Goal: Information Seeking & Learning: Find specific fact

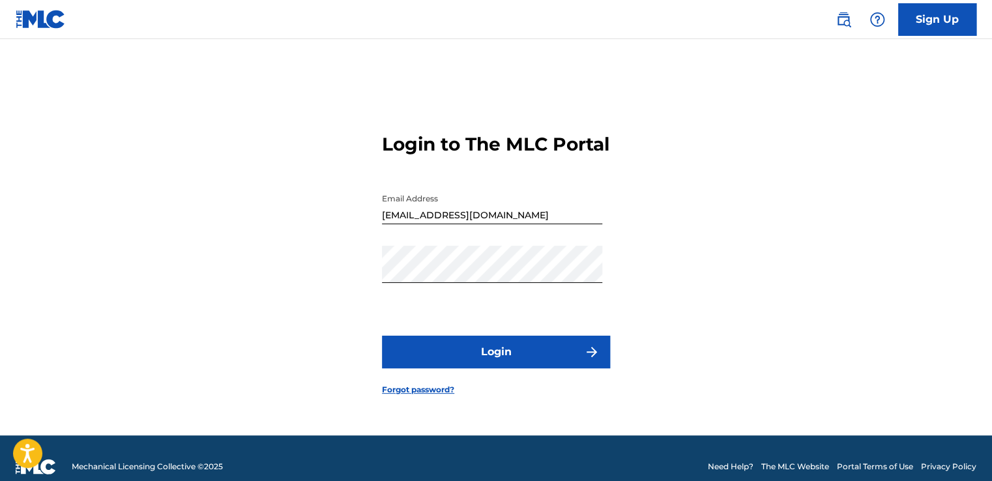
drag, startPoint x: 850, startPoint y: 20, endPoint x: 843, endPoint y: 25, distance: 8.9
click at [850, 20] on img at bounding box center [844, 20] width 16 height 16
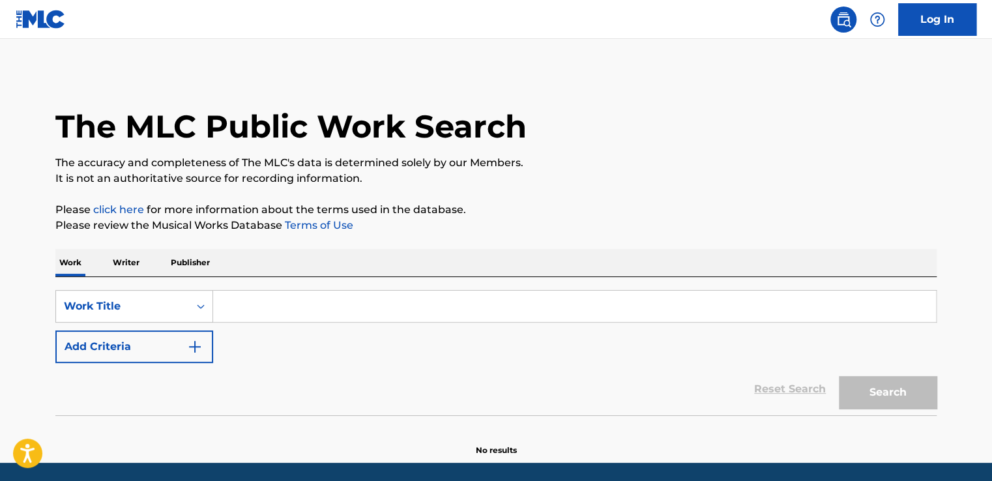
scroll to position [44, 0]
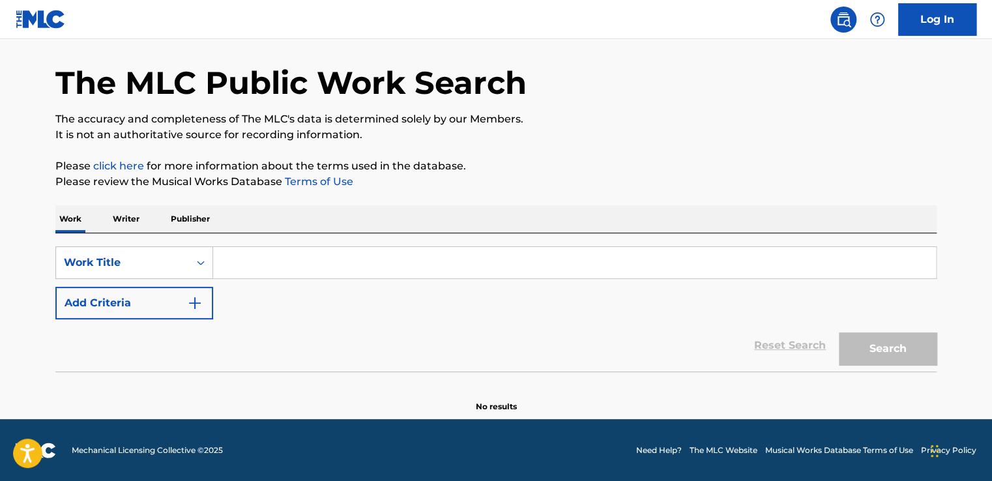
click at [289, 252] on input "Search Form" at bounding box center [574, 262] width 723 height 31
paste input "[PERSON_NAME]"
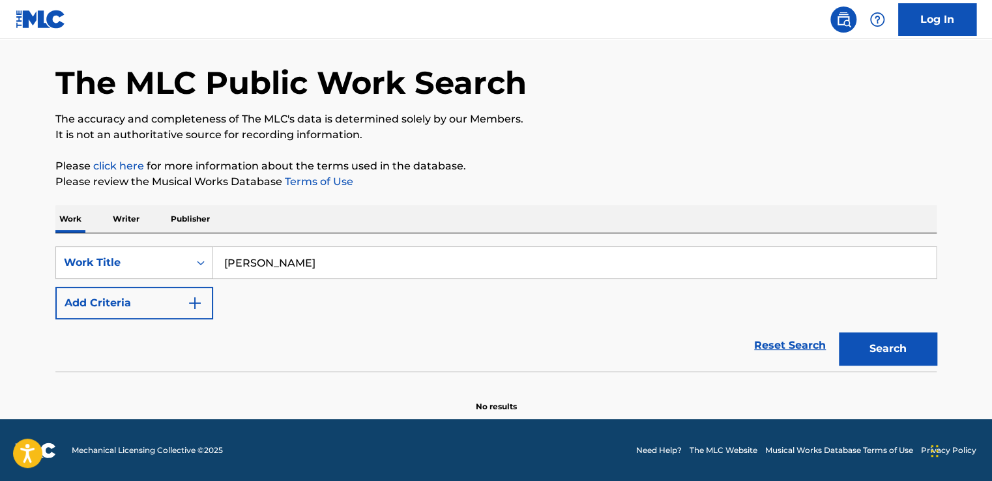
type input "[PERSON_NAME]"
click at [876, 335] on button "Search" at bounding box center [888, 348] width 98 height 33
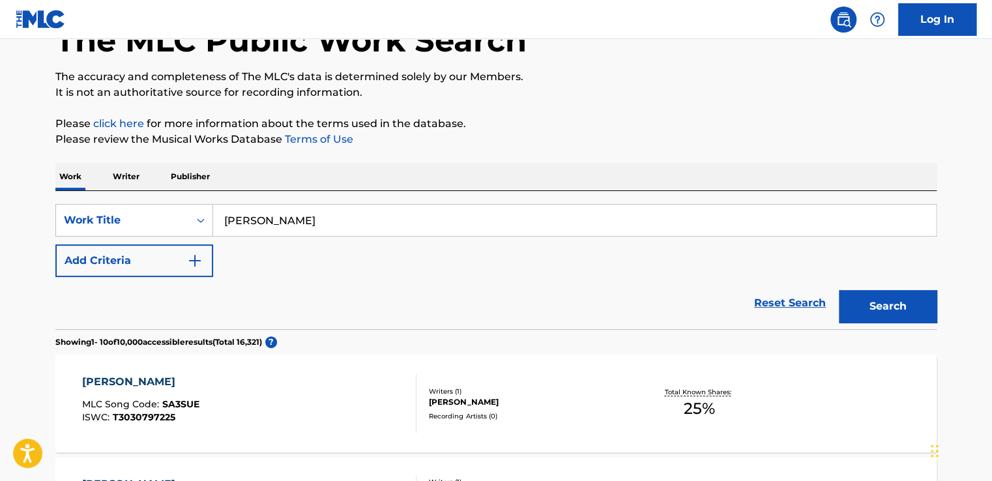
scroll to position [151, 0]
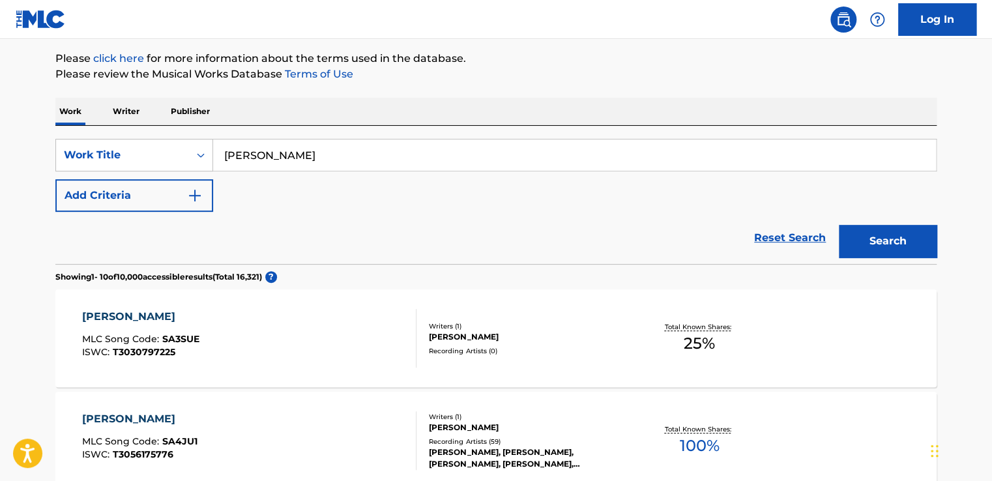
click at [521, 314] on div "[PERSON_NAME] MLC Song Code : SA3SUE ISWC : T3030797225 Writers ( 1 ) [PERSON_N…" at bounding box center [495, 338] width 881 height 98
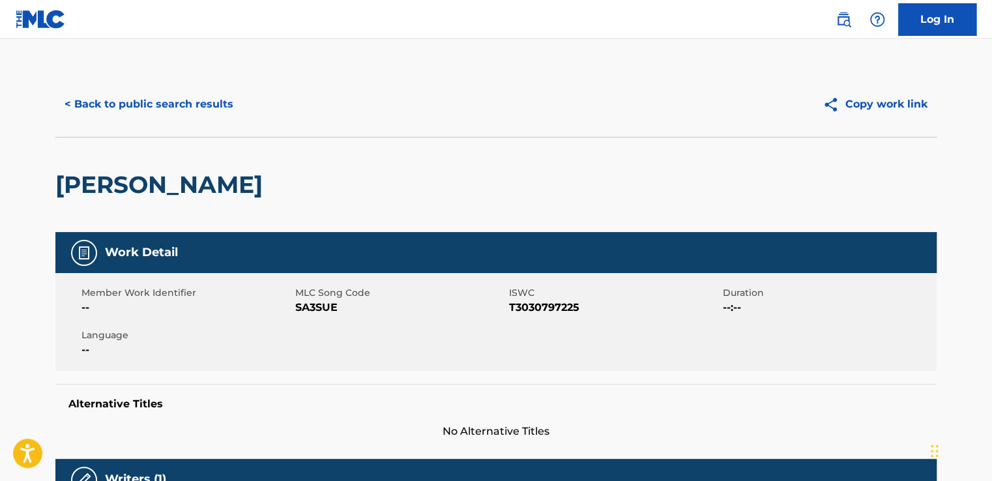
click at [154, 98] on button "< Back to public search results" at bounding box center [148, 104] width 187 height 33
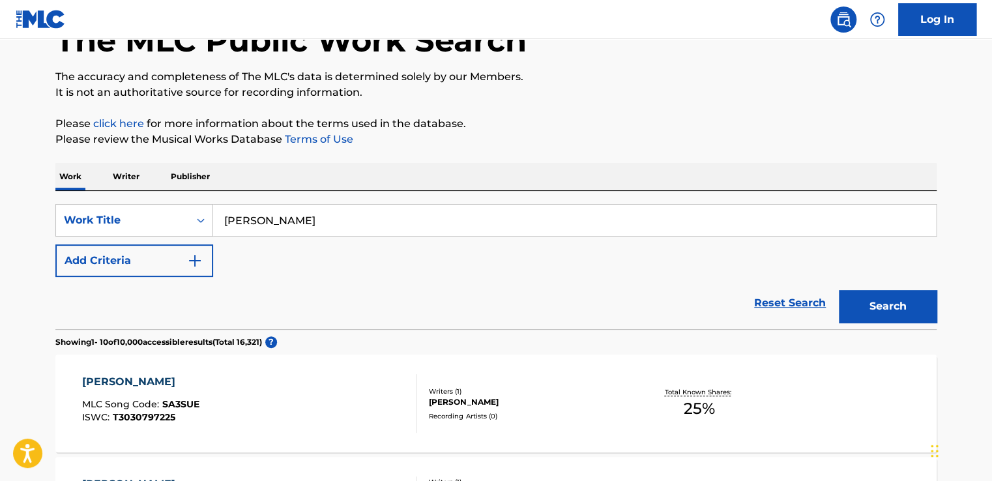
scroll to position [21, 0]
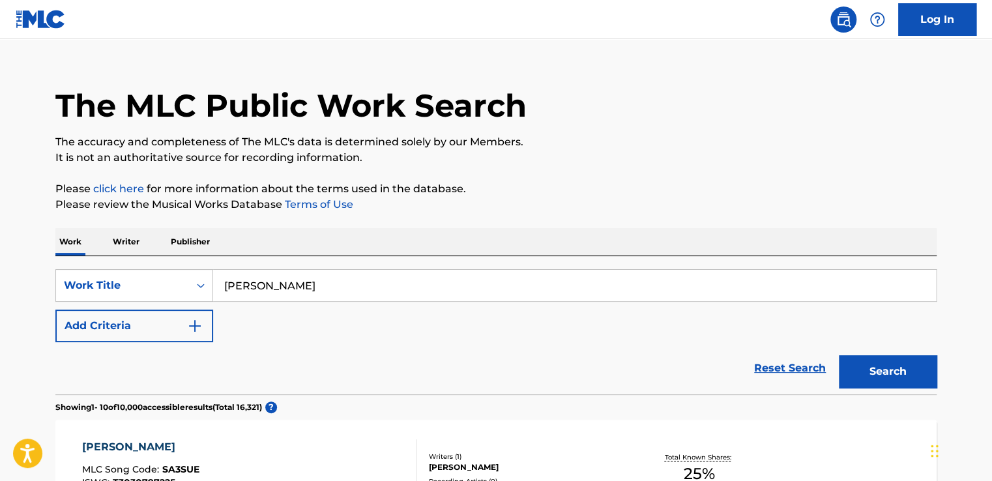
click at [161, 317] on button "Add Criteria" at bounding box center [134, 326] width 158 height 33
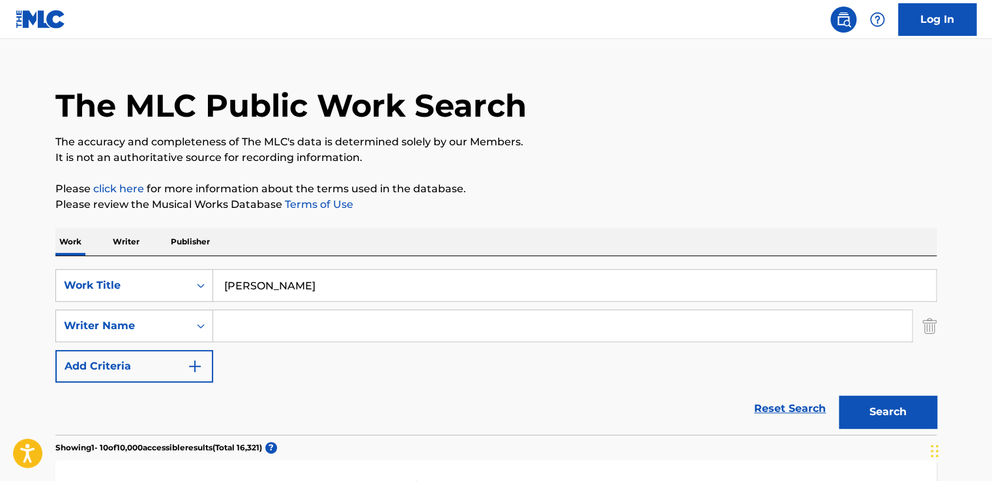
click at [341, 318] on input "Search Form" at bounding box center [562, 325] width 699 height 31
drag, startPoint x: 266, startPoint y: 327, endPoint x: 196, endPoint y: 329, distance: 70.4
click at [198, 329] on div "SearchWithCriteriae82d080a-15ca-4b46-b2bd-45f283fd9753 Writer Name [PERSON_NAME]" at bounding box center [495, 326] width 881 height 33
paste input "Kharel"
type input "[PERSON_NAME]"
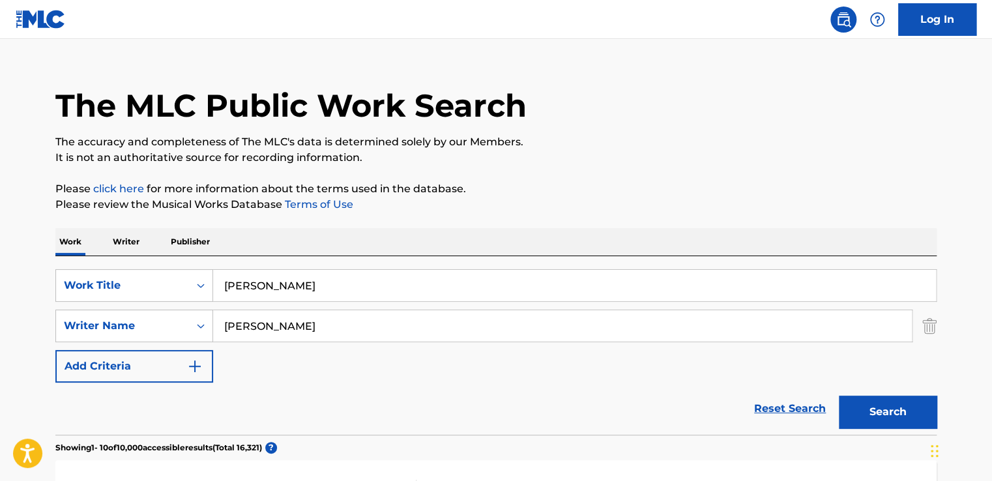
click at [880, 403] on button "Search" at bounding box center [888, 412] width 98 height 33
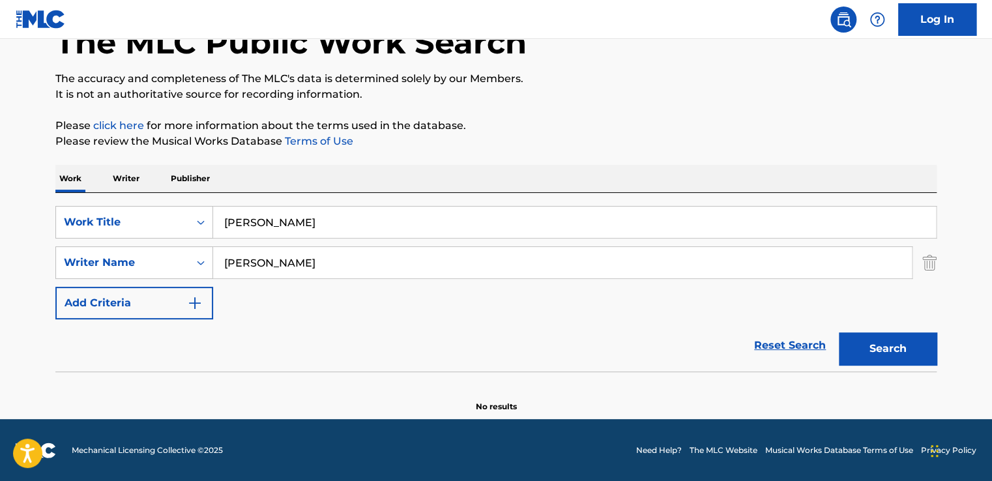
scroll to position [0, 0]
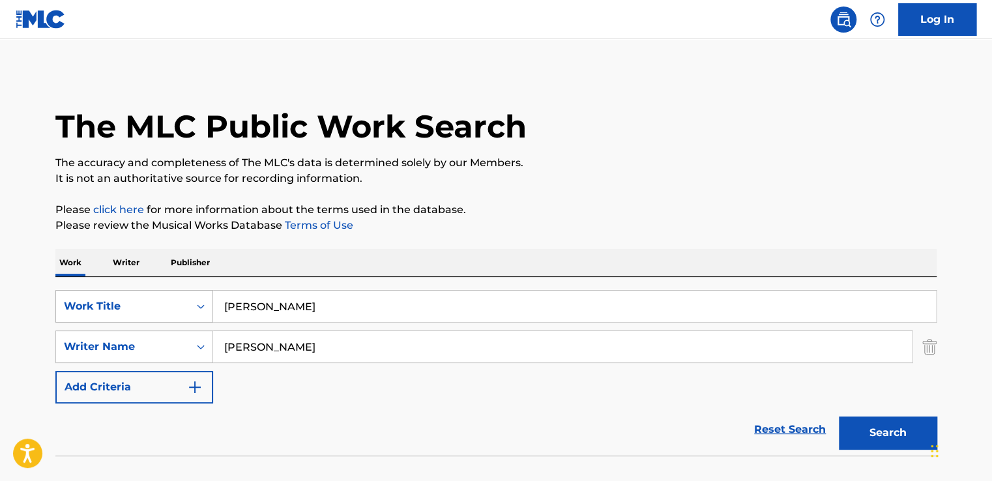
drag, startPoint x: 396, startPoint y: 304, endPoint x: 168, endPoint y: 306, distance: 228.8
click at [168, 306] on div "SearchWithCriteria551b1c3b-5833-4b8a-a8ad-ed2b5f827930 Work Title [PERSON_NAME]" at bounding box center [495, 306] width 881 height 33
paste input "[PERSON_NAME]"
type input "[PERSON_NAME]"
click at [869, 430] on button "Search" at bounding box center [888, 433] width 98 height 33
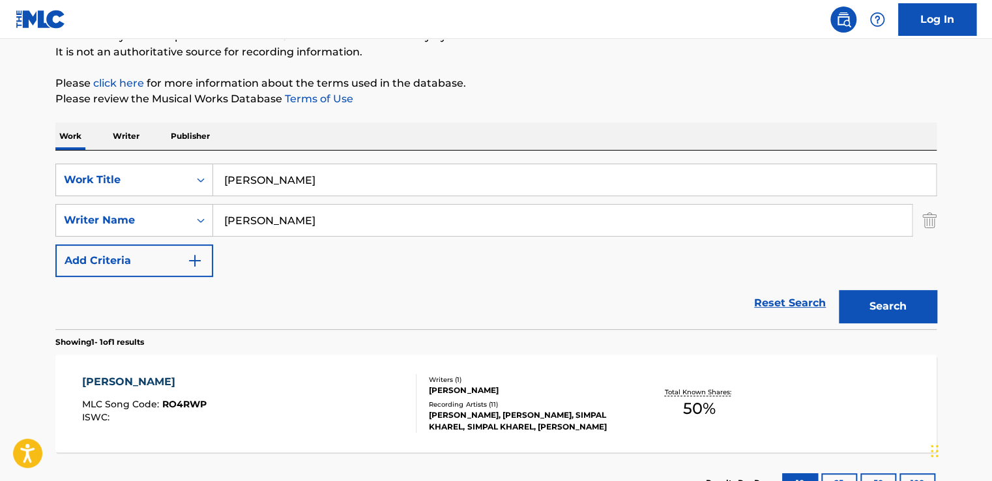
scroll to position [228, 0]
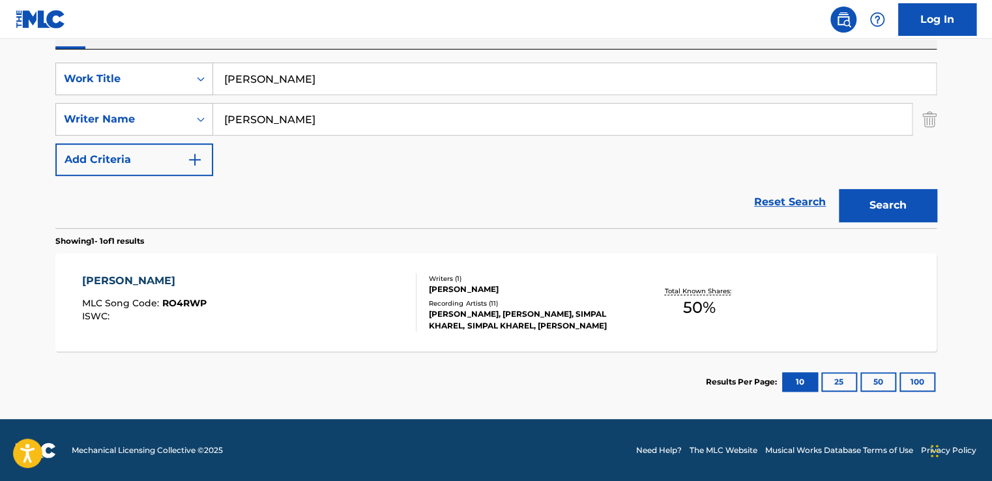
click at [475, 293] on div "[PERSON_NAME]" at bounding box center [527, 290] width 197 height 12
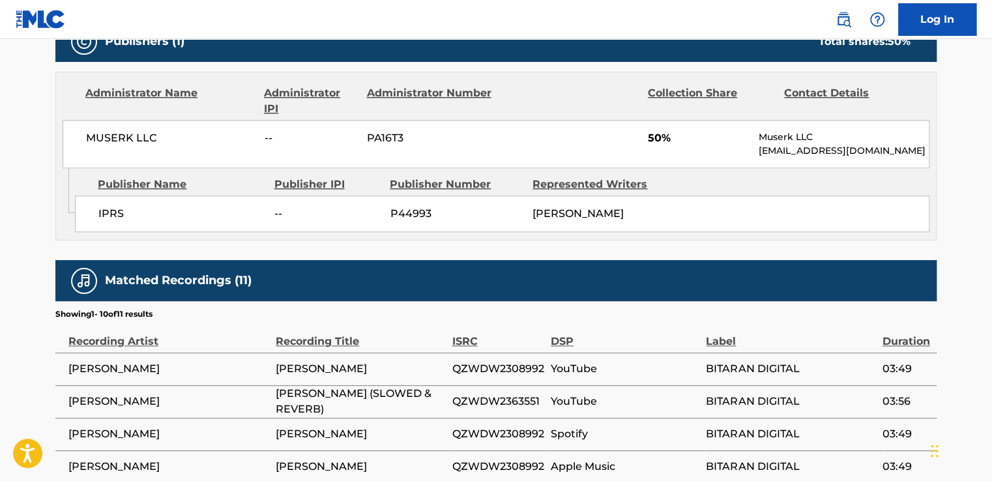
scroll to position [653, 0]
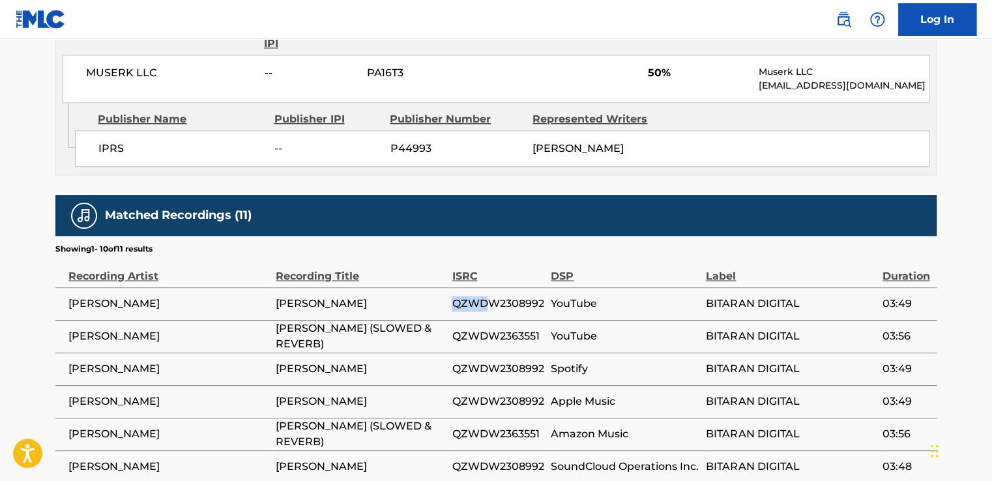
drag, startPoint x: 453, startPoint y: 301, endPoint x: 485, endPoint y: 303, distance: 32.0
click at [485, 303] on span "QZWDW2308992" at bounding box center [498, 304] width 93 height 16
drag, startPoint x: 485, startPoint y: 303, endPoint x: 545, endPoint y: 364, distance: 86.2
click at [545, 364] on tr "SIMPAL KHAREL [PERSON_NAME] QZWDW2308992 Spotify BITARAN DIGITAL 03:49" at bounding box center [495, 369] width 881 height 33
copy tr "QZWDW2308992"
